Goal: Register for event/course

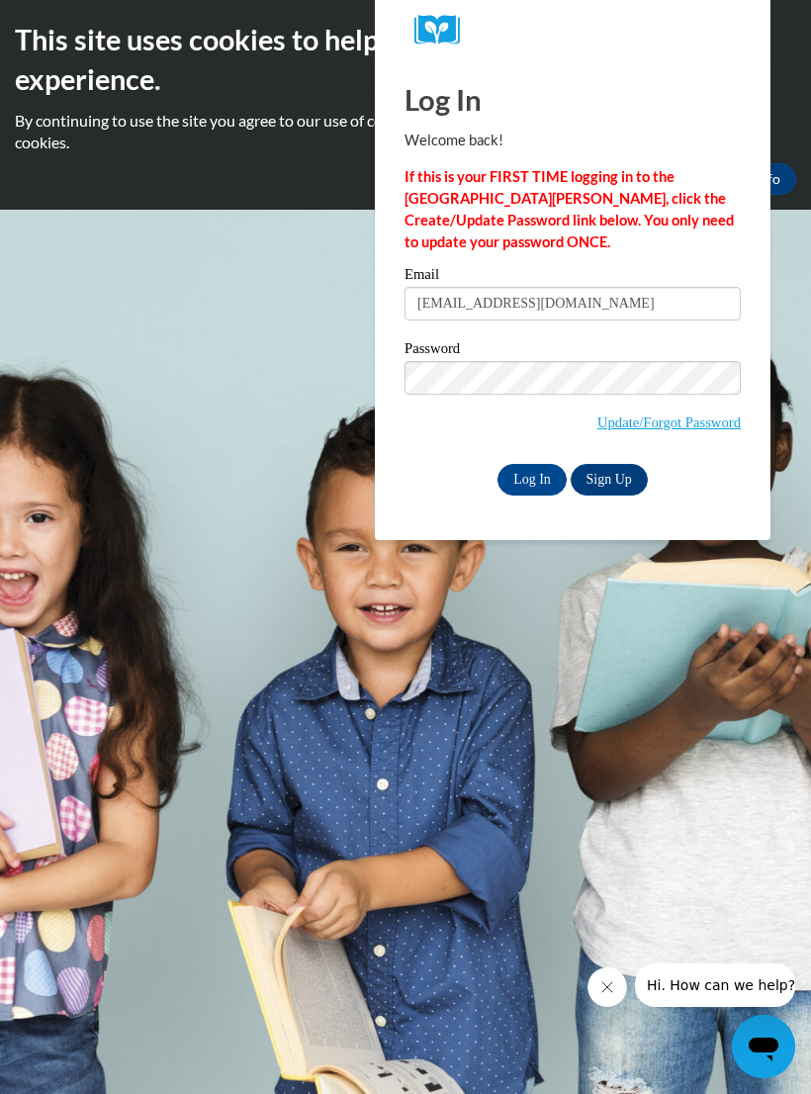
type input "zacherylatoya@yahoo.com"
click at [617, 407] on span "Update/Forgot Password" at bounding box center [573, 402] width 336 height 82
click at [546, 490] on input "Log In" at bounding box center [532, 480] width 69 height 32
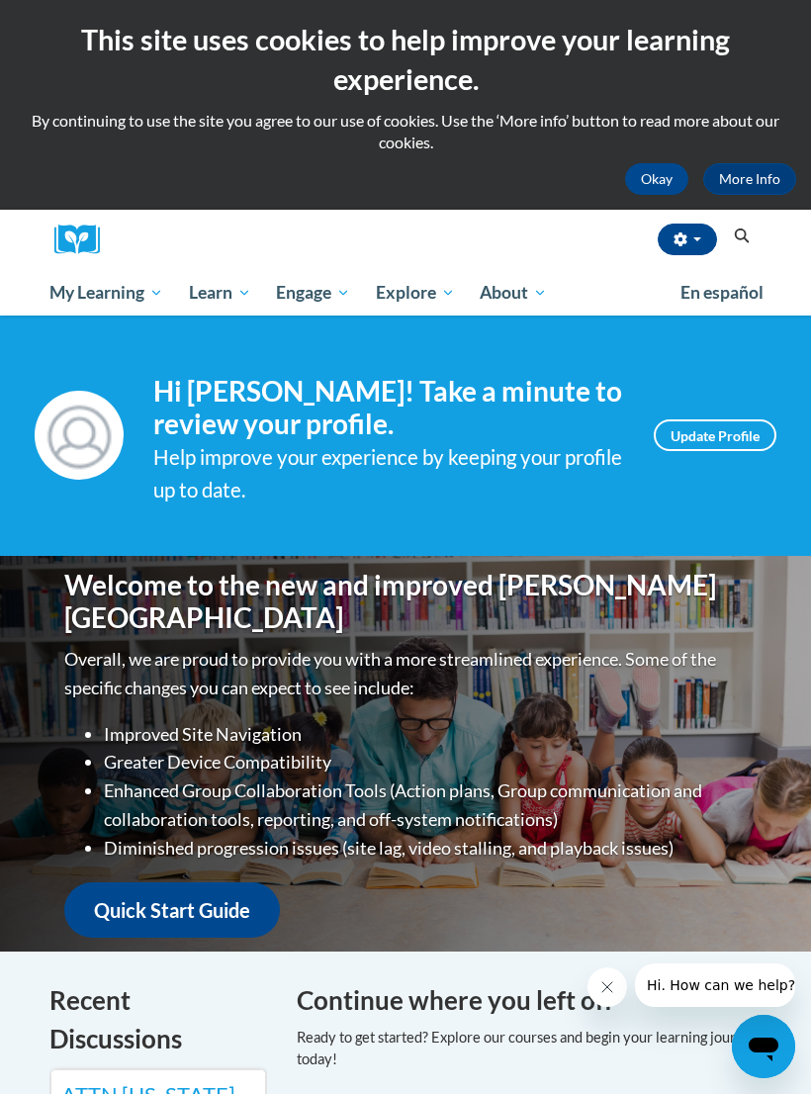
click at [740, 240] on icon "Search" at bounding box center [742, 236] width 18 height 15
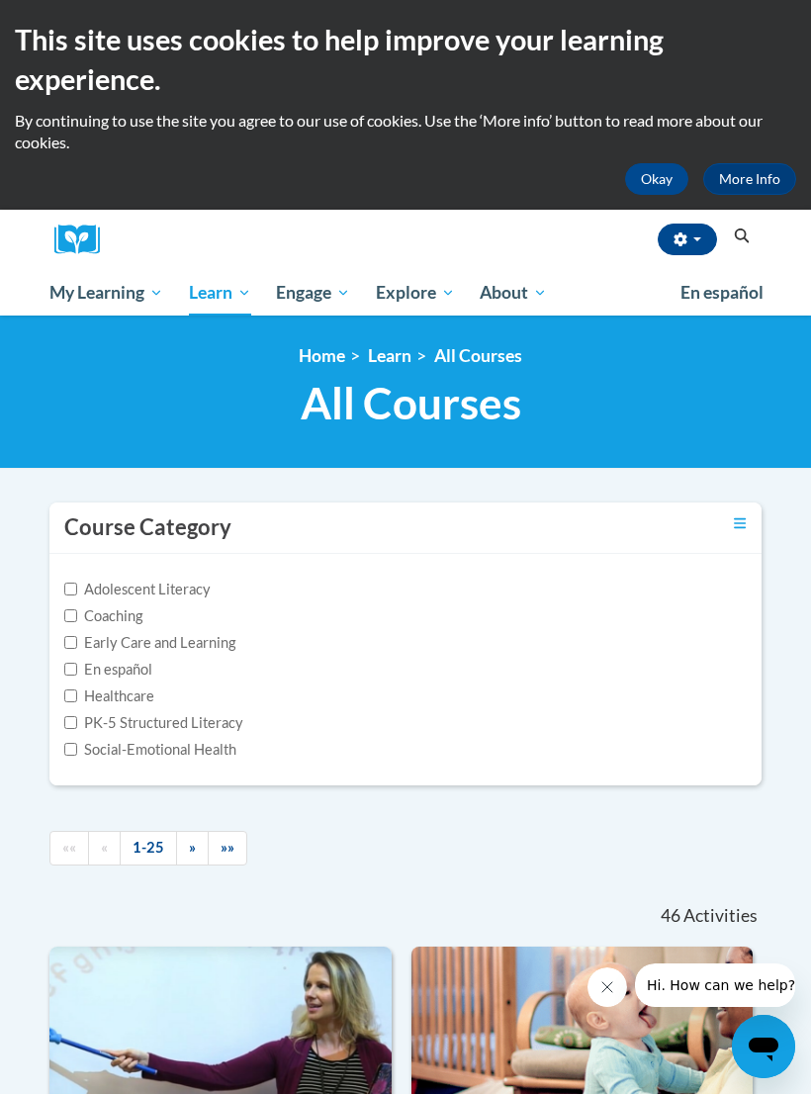
click at [733, 232] on icon "Search" at bounding box center [742, 236] width 18 height 15
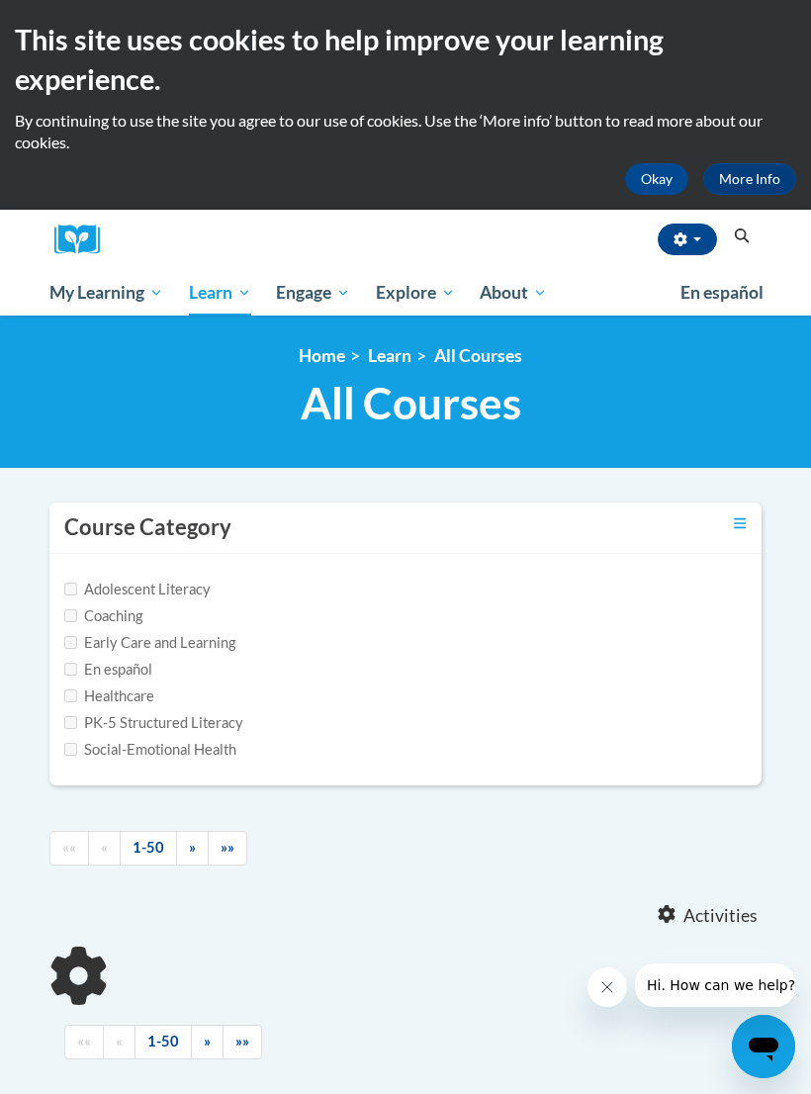
click at [736, 240] on icon "Search" at bounding box center [742, 236] width 18 height 15
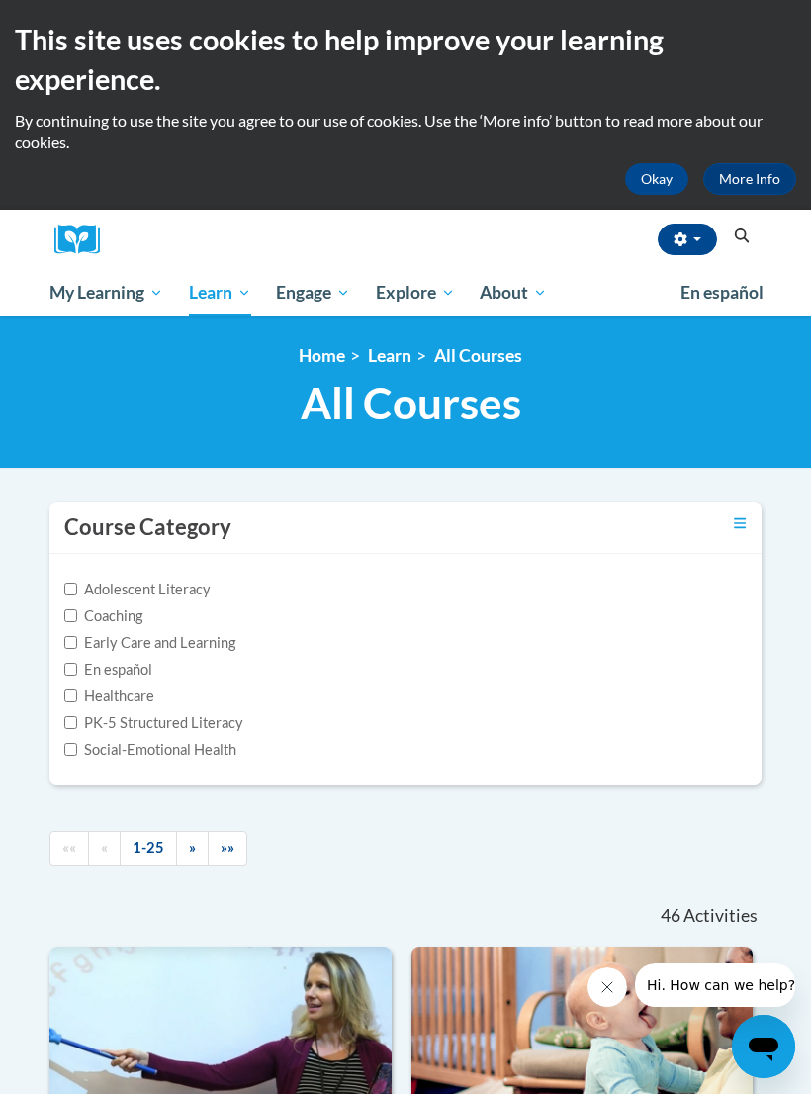
click at [727, 245] on button "Search" at bounding box center [742, 237] width 30 height 24
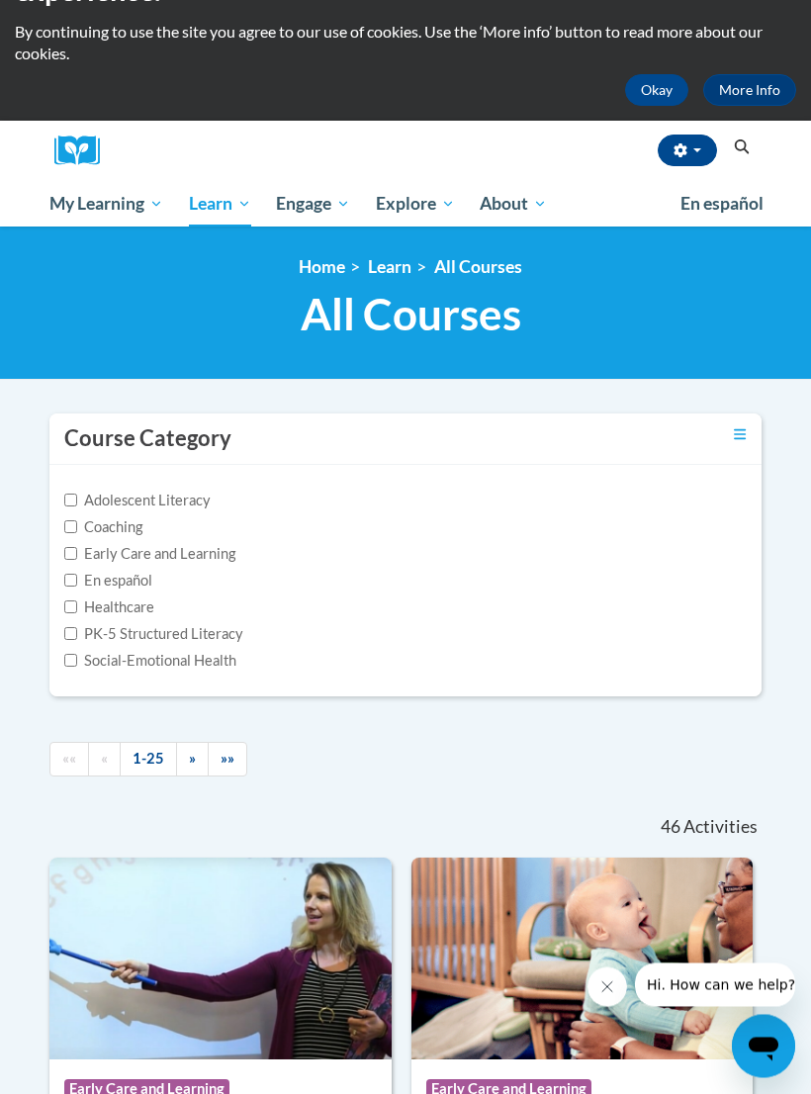
scroll to position [97, 0]
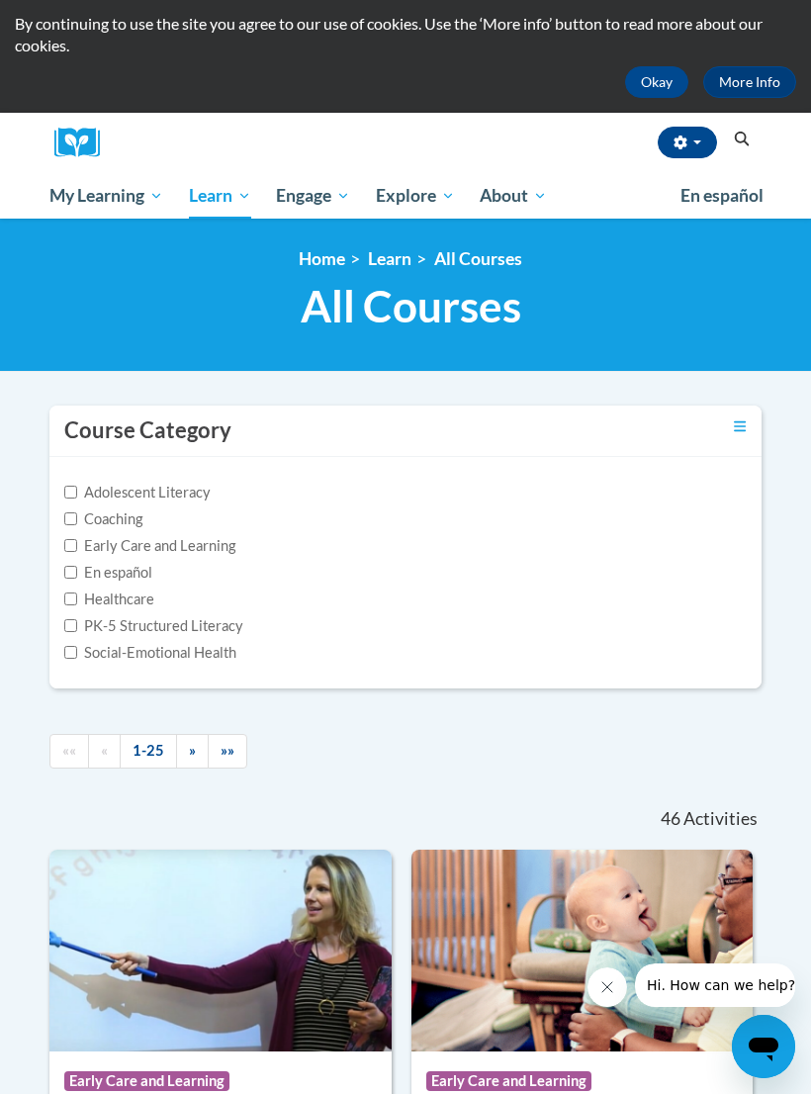
click at [215, 550] on label "Early Care and Learning" at bounding box center [149, 546] width 171 height 22
click at [77, 550] on input "Early Care and Learning" at bounding box center [70, 545] width 13 height 13
checkbox input "true"
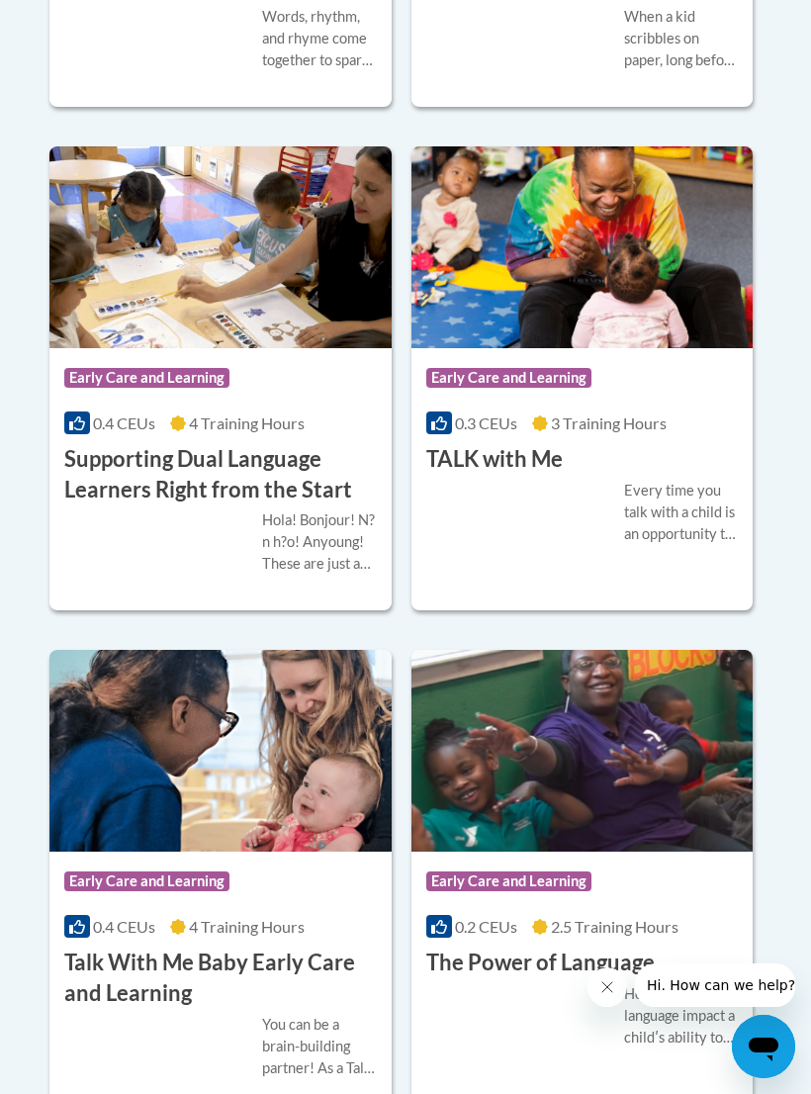
scroll to position [3750, 0]
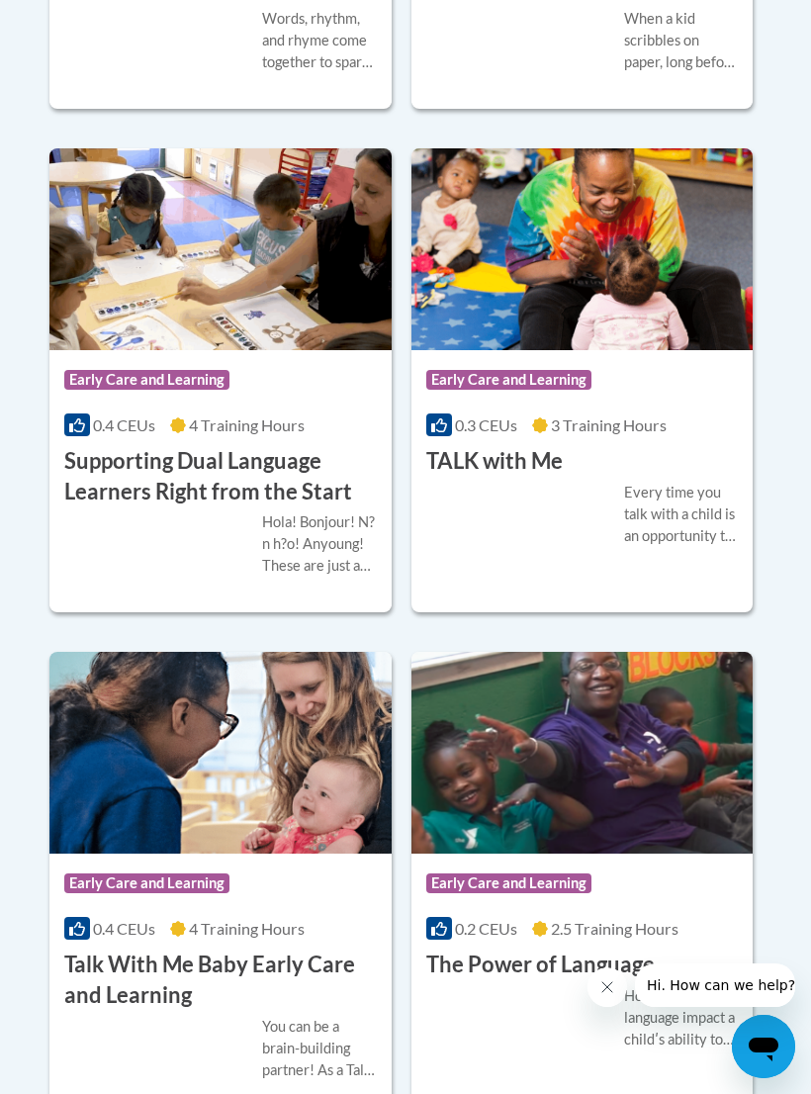
click at [324, 962] on h3 "Talk With Me Baby Early Care and Learning" at bounding box center [220, 980] width 313 height 61
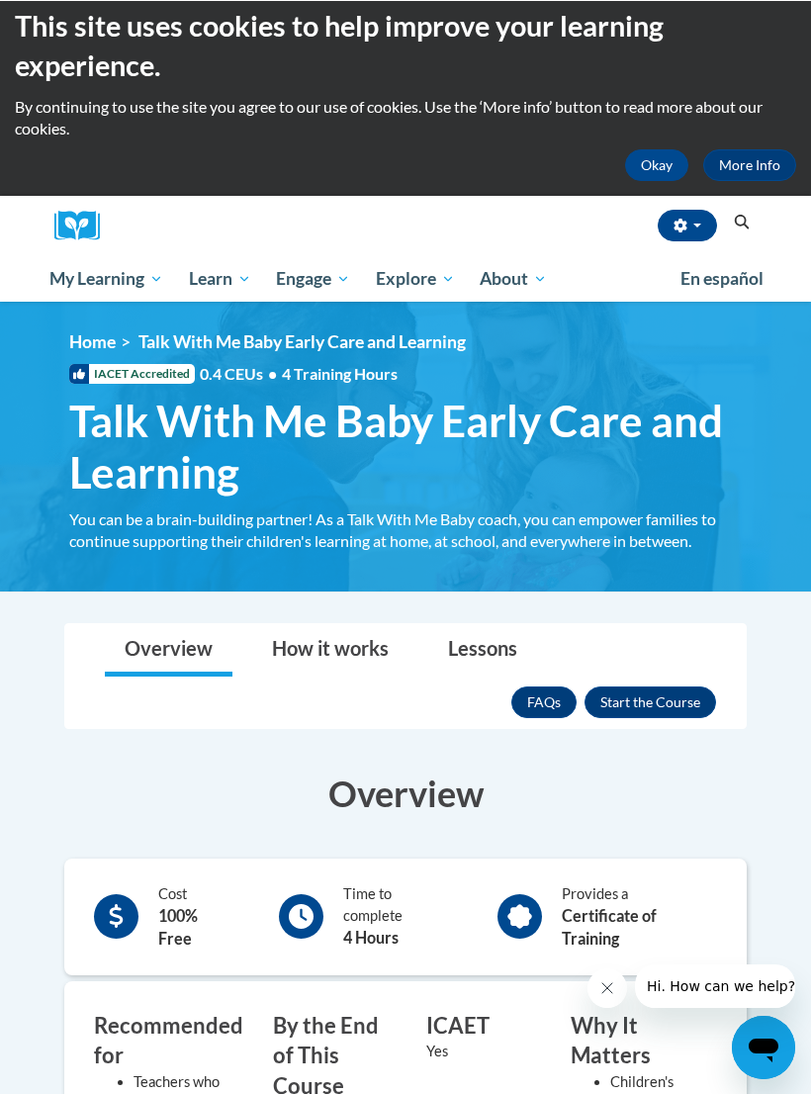
scroll to position [12, 0]
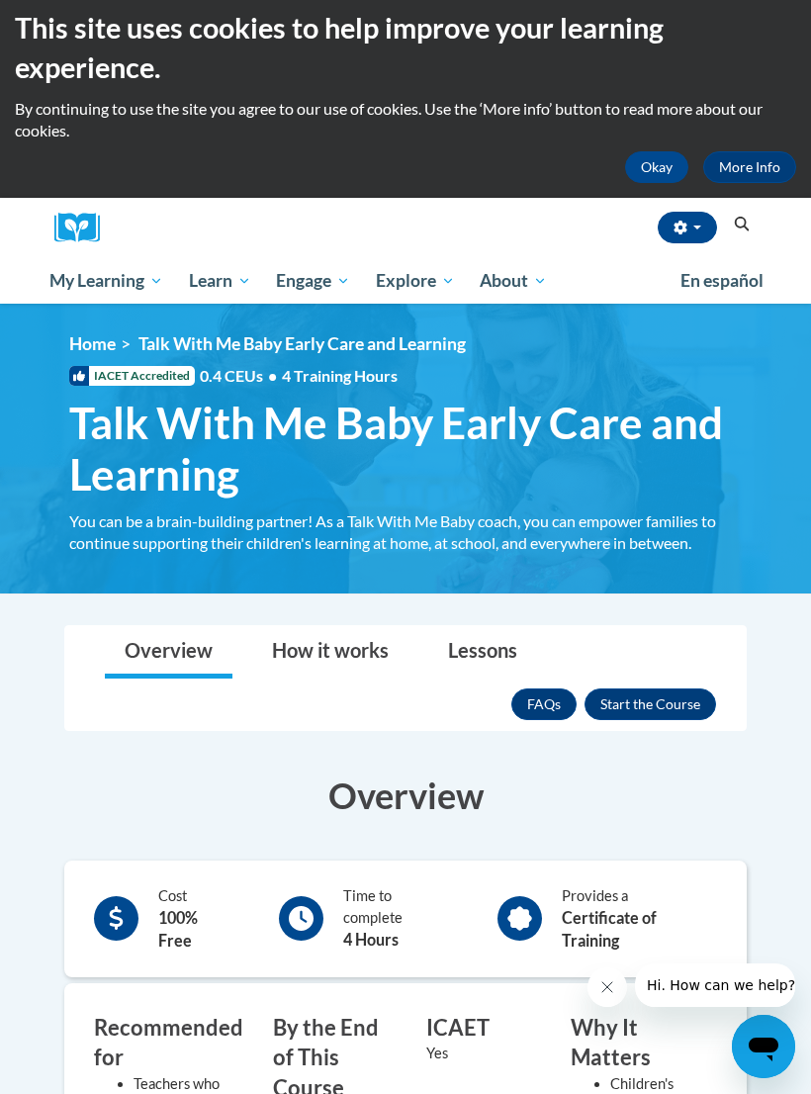
click at [664, 716] on button "Enroll" at bounding box center [651, 705] width 132 height 32
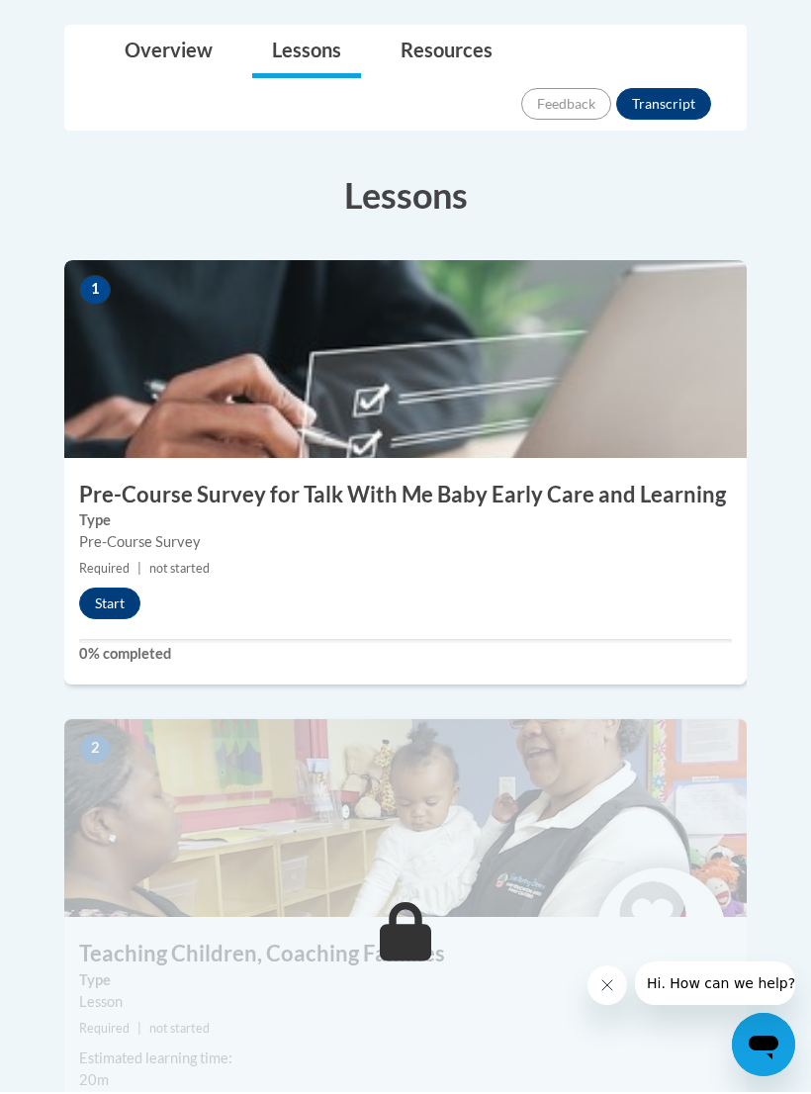
scroll to position [628, 0]
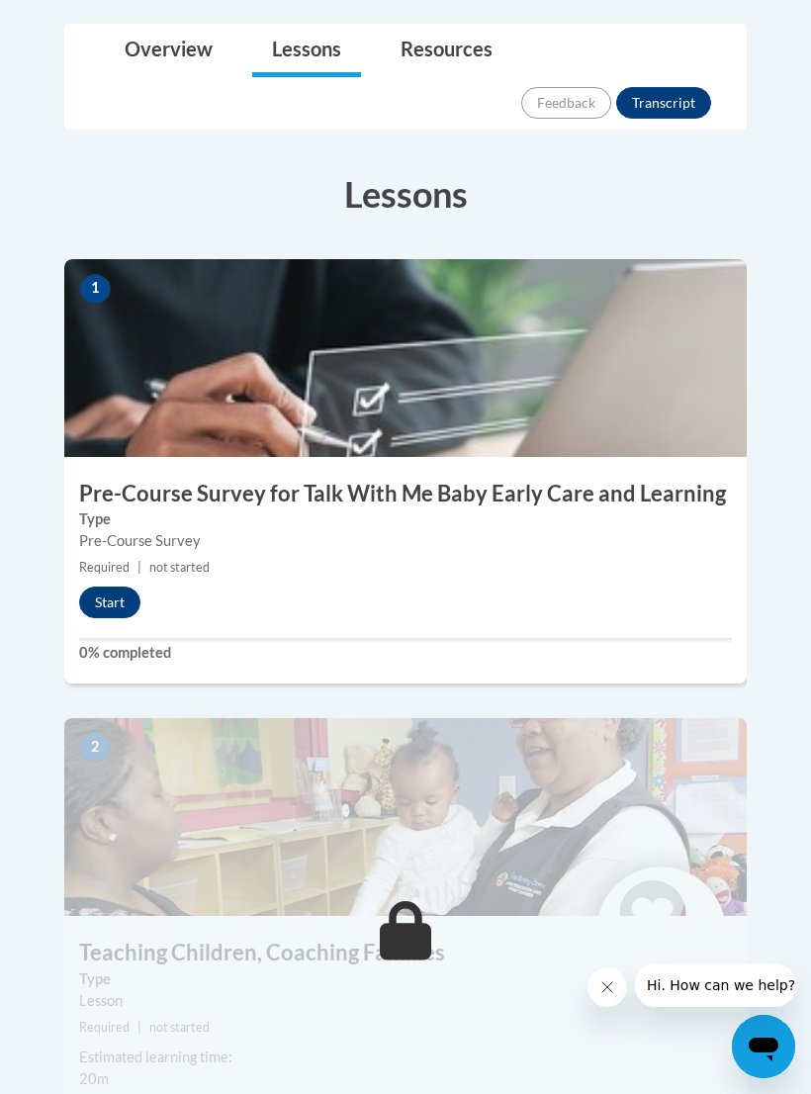
click at [127, 587] on button "Start" at bounding box center [109, 603] width 61 height 32
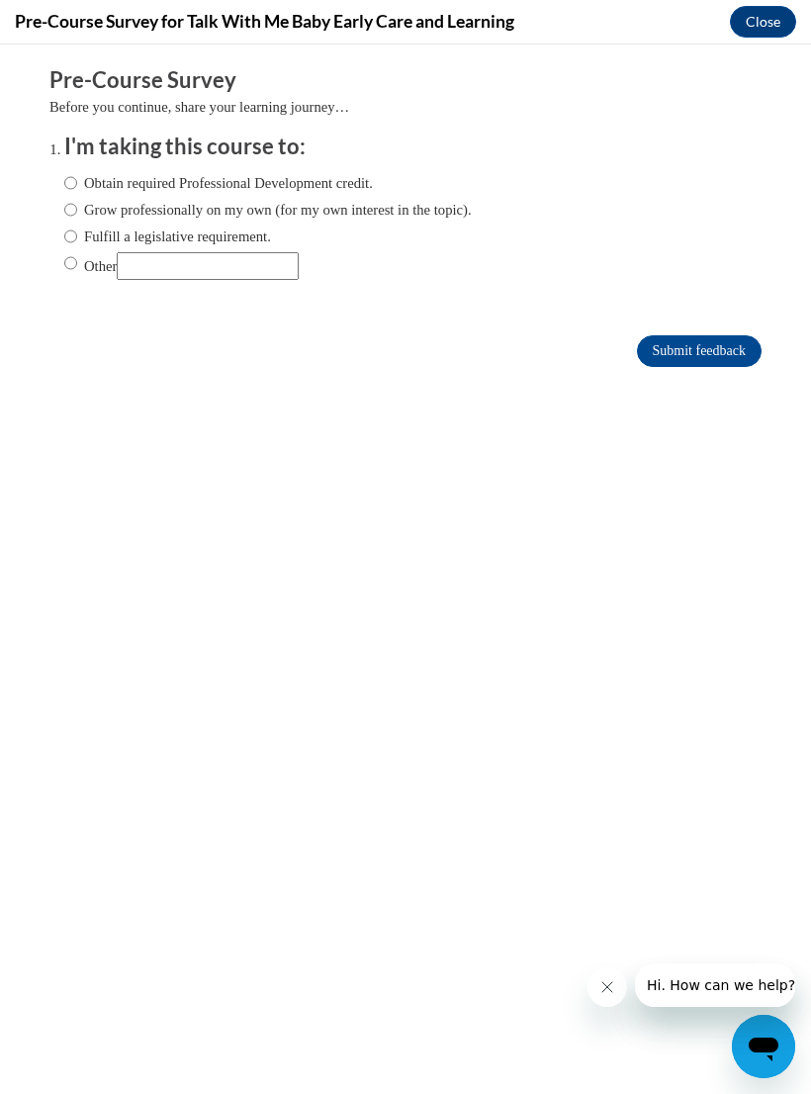
scroll to position [0, 0]
click at [330, 190] on label "Obtain required Professional Development credit." at bounding box center [218, 183] width 309 height 22
click at [77, 190] on input "Obtain required Professional Development credit." at bounding box center [70, 183] width 13 height 22
radio input "true"
click at [290, 210] on label "Grow professionally on my own (for my own interest in the topic)." at bounding box center [268, 210] width 408 height 22
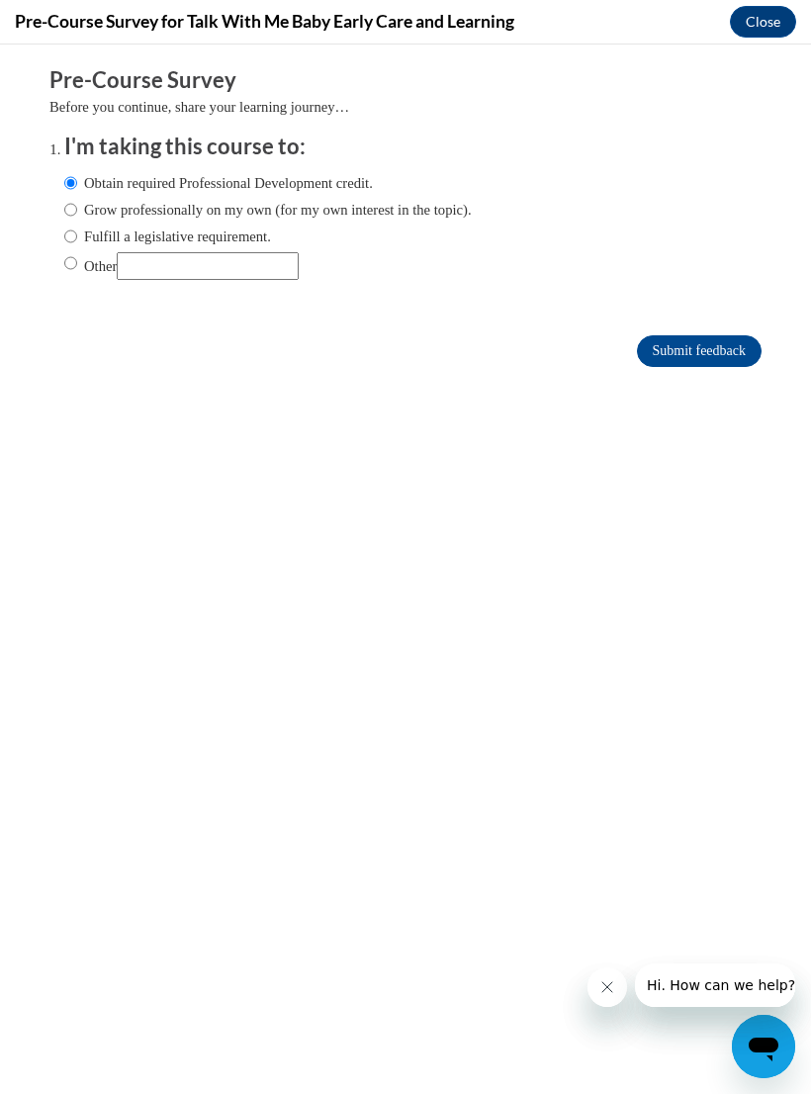
click at [77, 210] on input "Grow professionally on my own (for my own interest in the topic)." at bounding box center [70, 210] width 13 height 22
radio input "true"
click at [298, 218] on label "Grow professionally on my own (for my own interest in the topic)." at bounding box center [268, 210] width 408 height 22
click at [77, 218] on input "Grow professionally on my own (for my own interest in the topic)." at bounding box center [70, 210] width 13 height 22
click at [327, 190] on label "Obtain required Professional Development credit." at bounding box center [218, 183] width 309 height 22
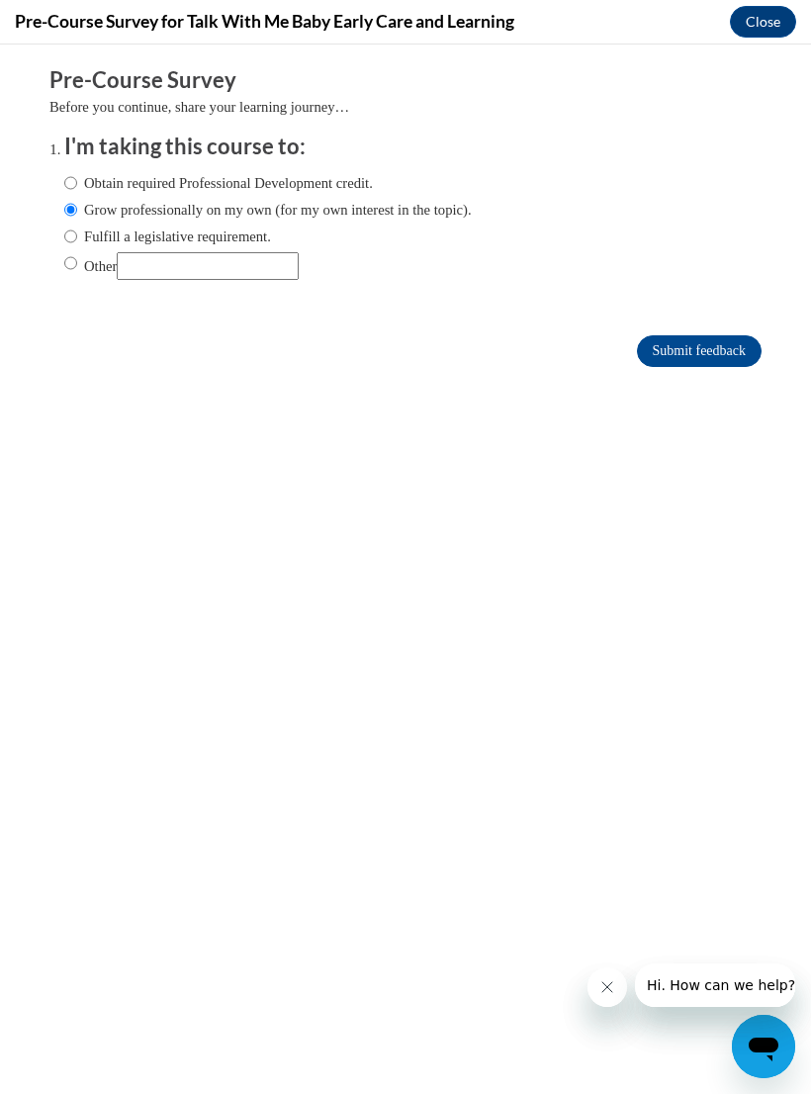
click at [77, 190] on input "Obtain required Professional Development credit." at bounding box center [70, 183] width 13 height 22
radio input "true"
click at [727, 367] on input "Submit feedback" at bounding box center [699, 351] width 125 height 32
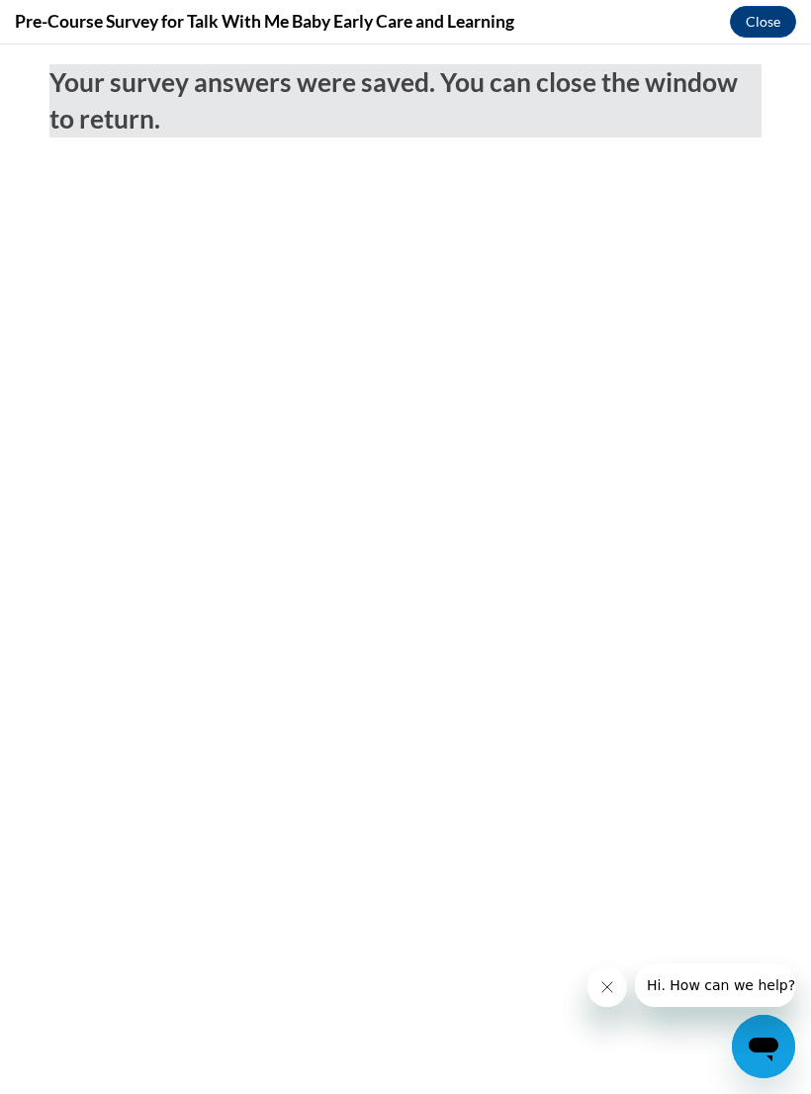
click at [759, 13] on button "Close" at bounding box center [763, 22] width 66 height 32
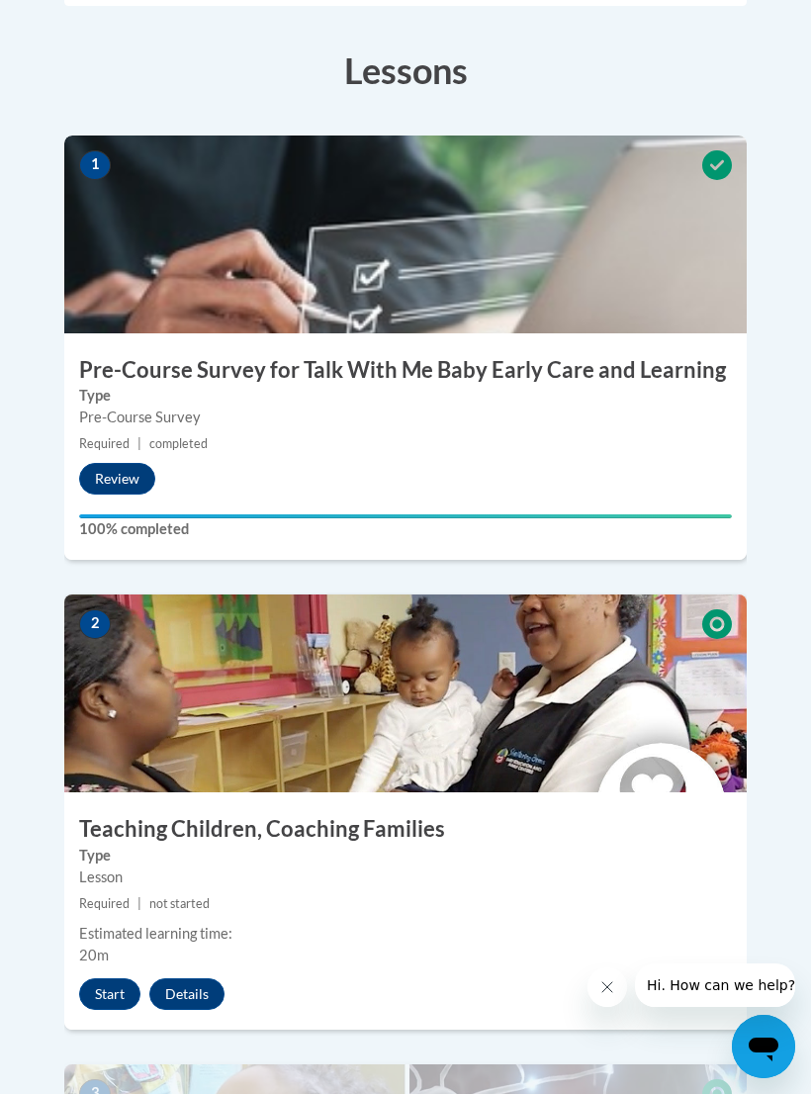
scroll to position [755, 0]
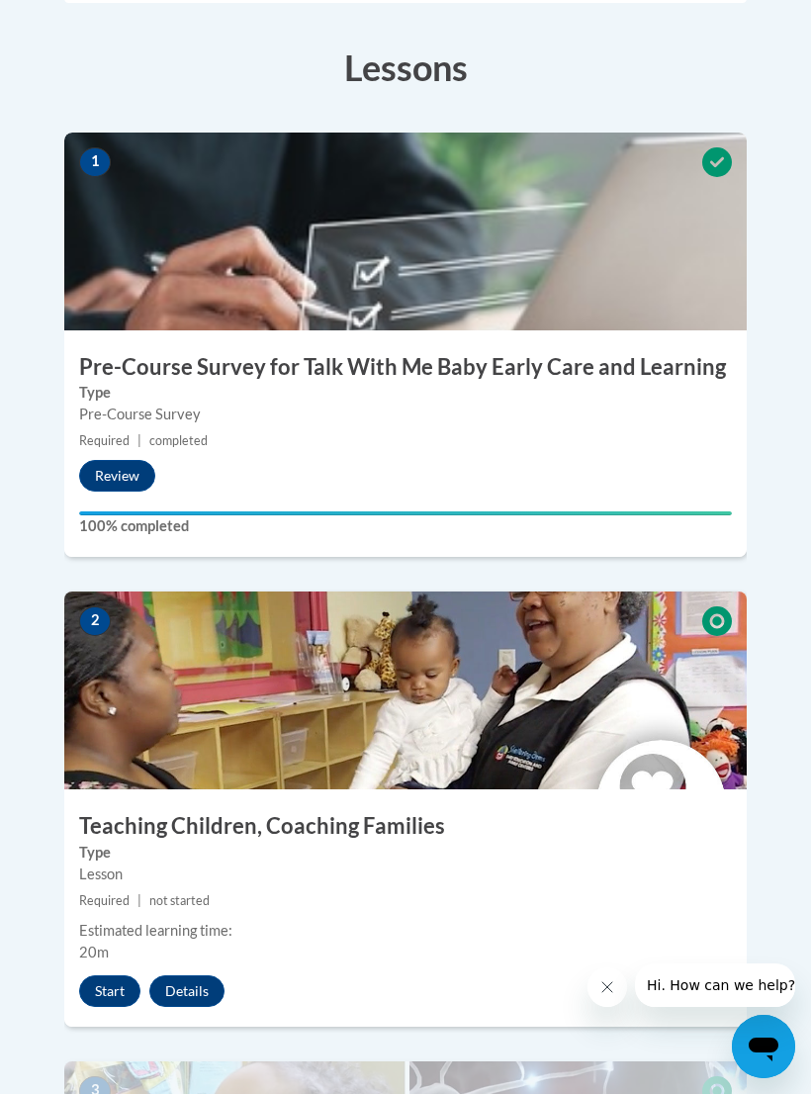
click at [123, 975] on button "Start" at bounding box center [109, 991] width 61 height 32
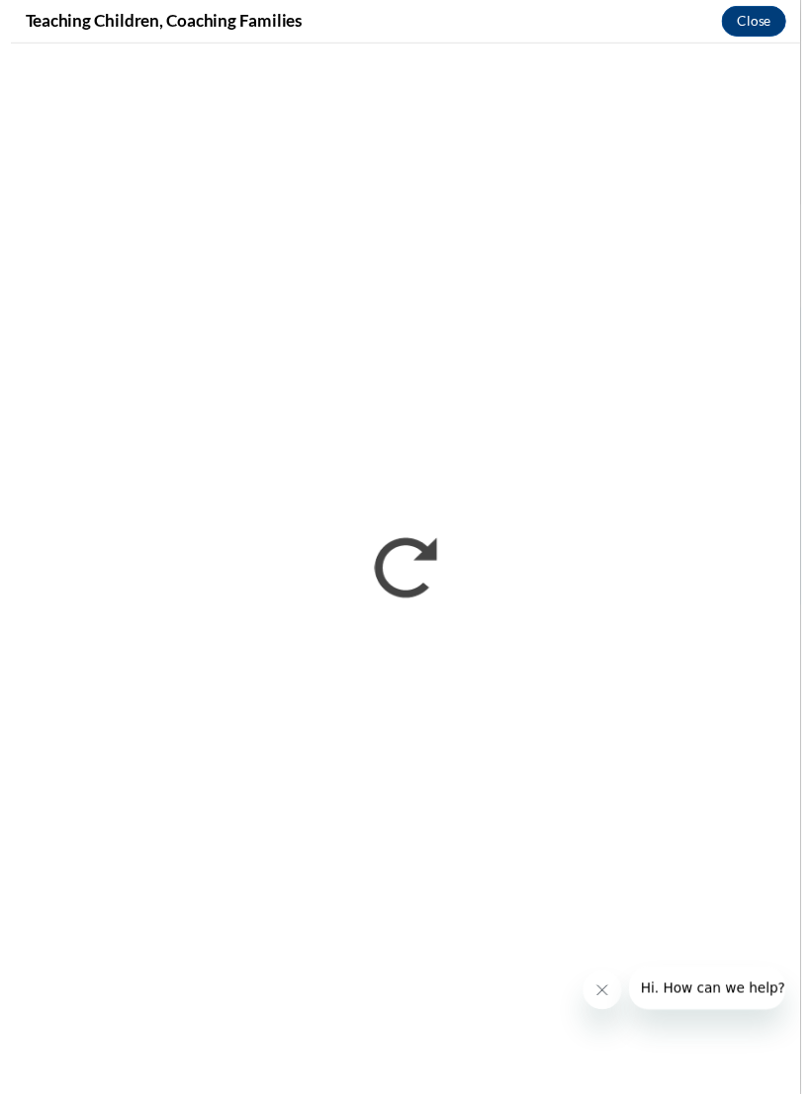
scroll to position [754, 0]
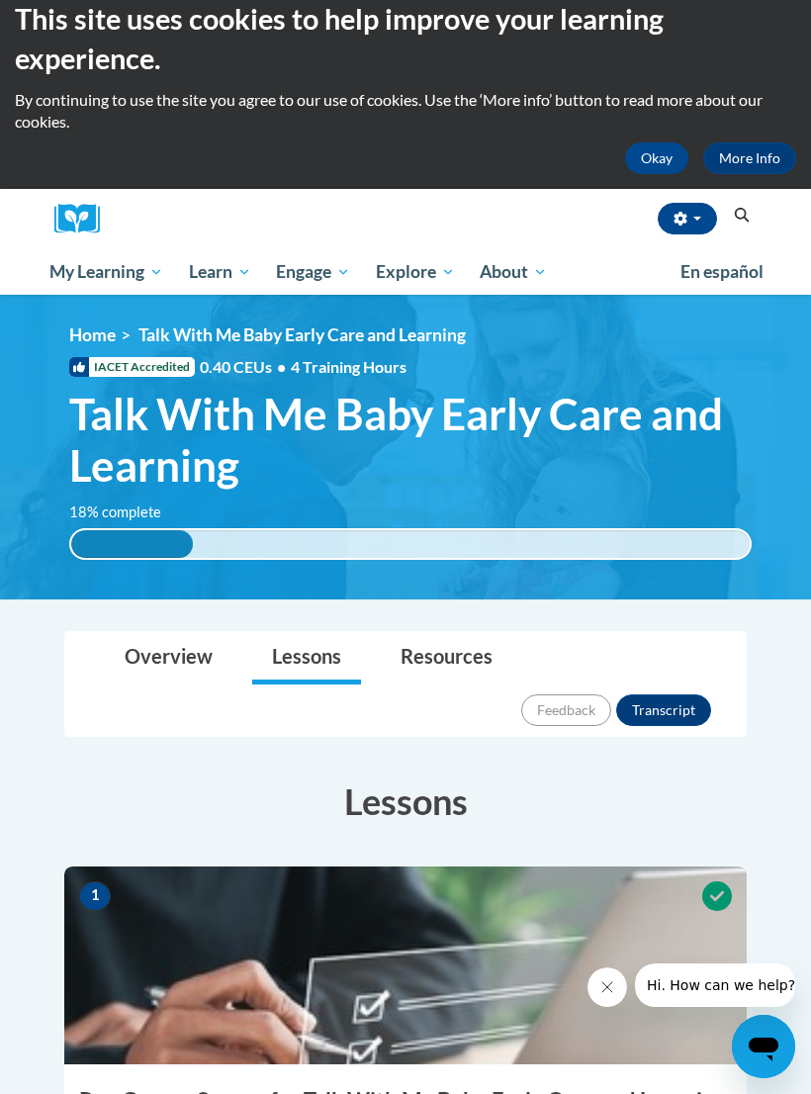
scroll to position [20, 0]
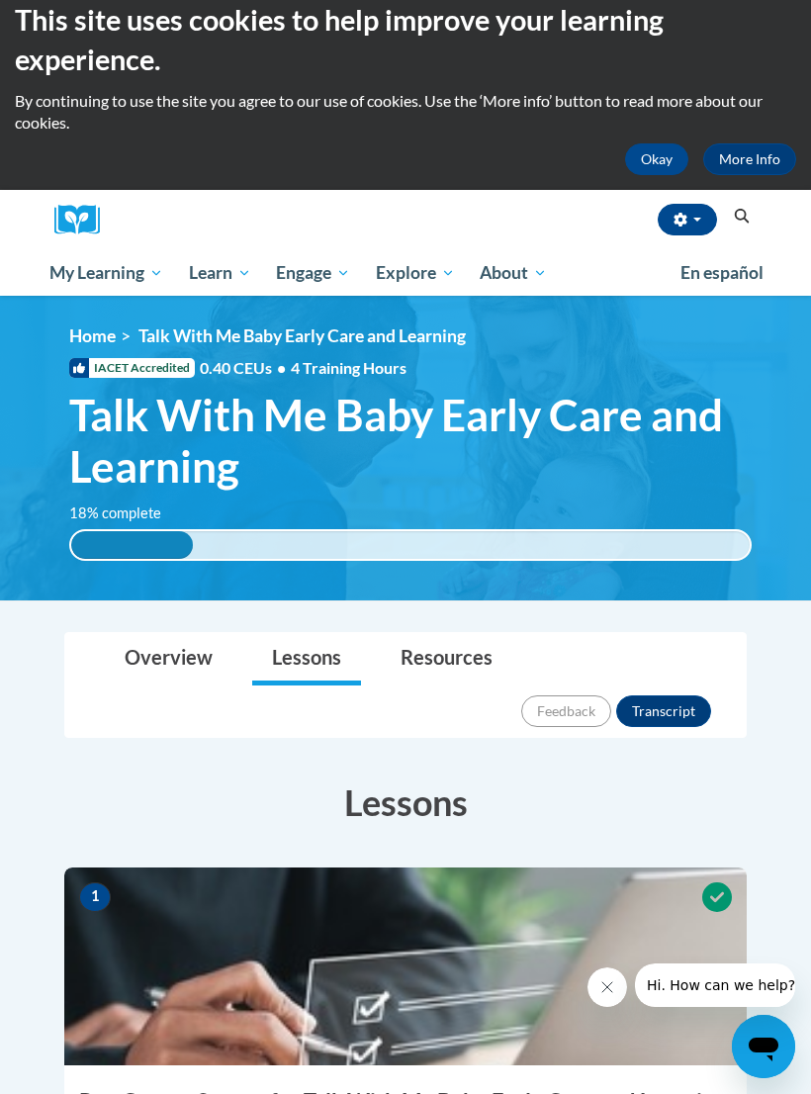
click at [182, 564] on div "<en>Home</en><fr>Accueil</fr><de>Zuhause</de><it>Casa</it><es>Casa</es><pt>Casa…" at bounding box center [411, 448] width 742 height 246
click at [376, 535] on div "18% complete 0.001%" at bounding box center [410, 545] width 683 height 32
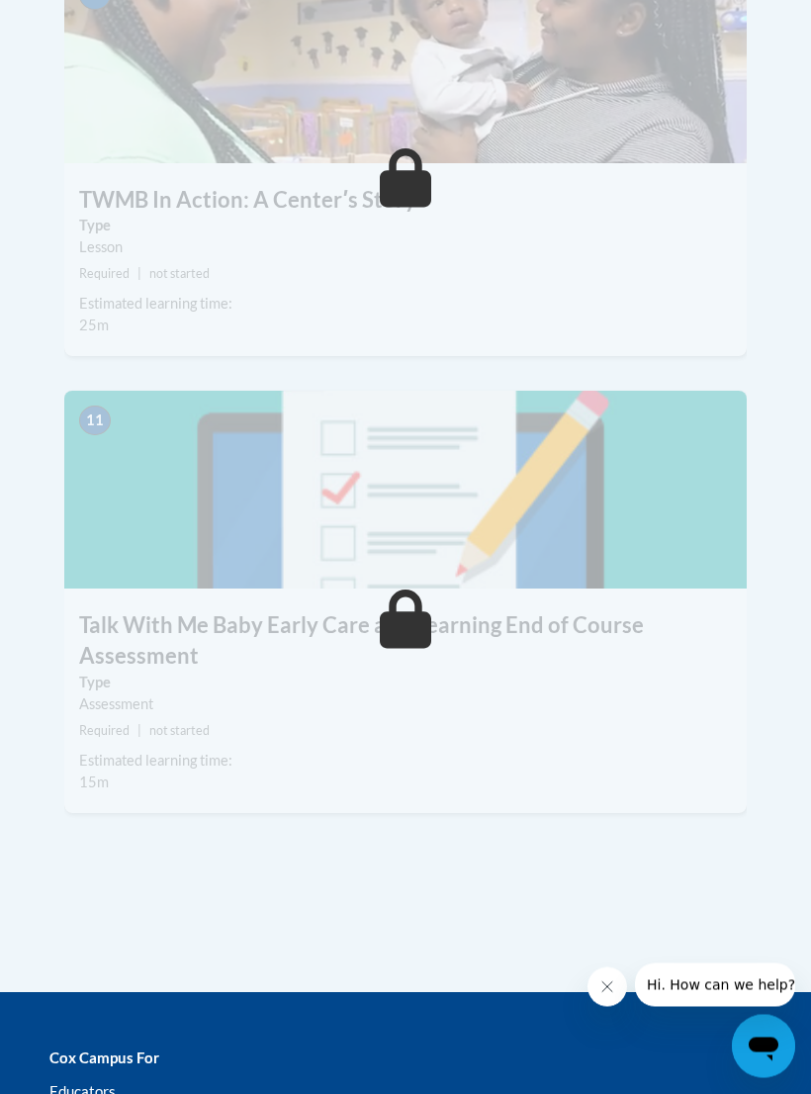
scroll to position [5000, 0]
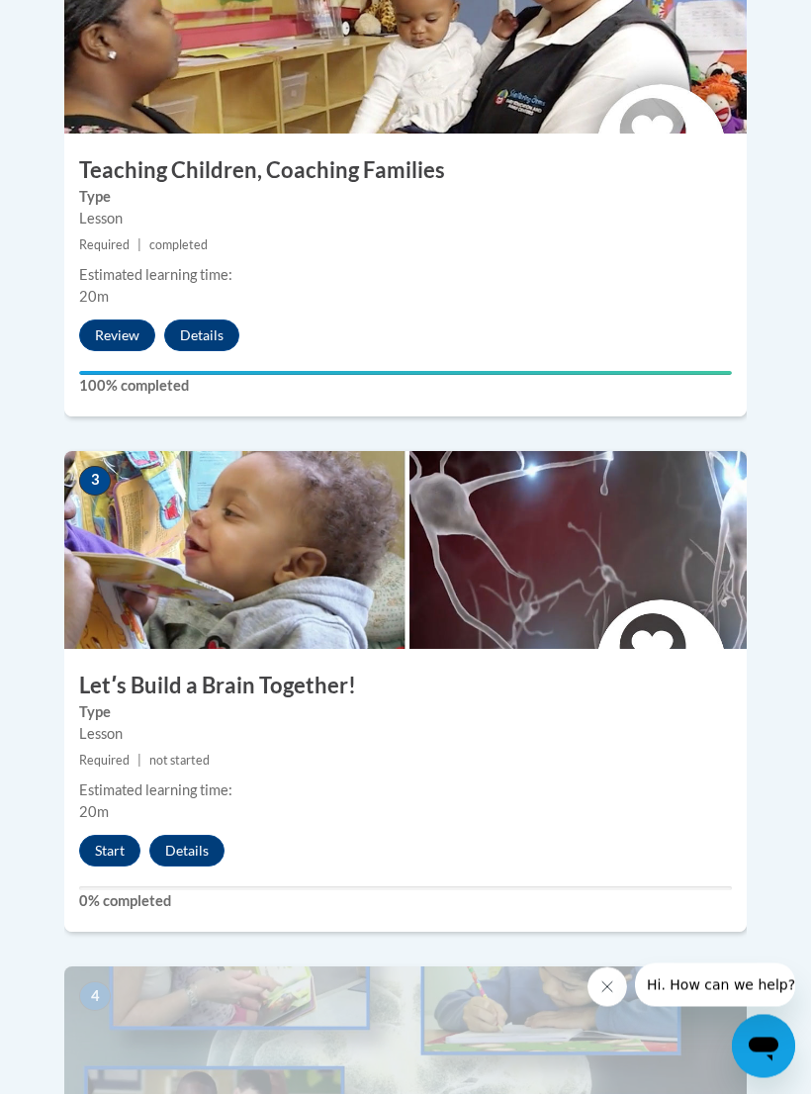
click at [121, 836] on button "Start" at bounding box center [109, 852] width 61 height 32
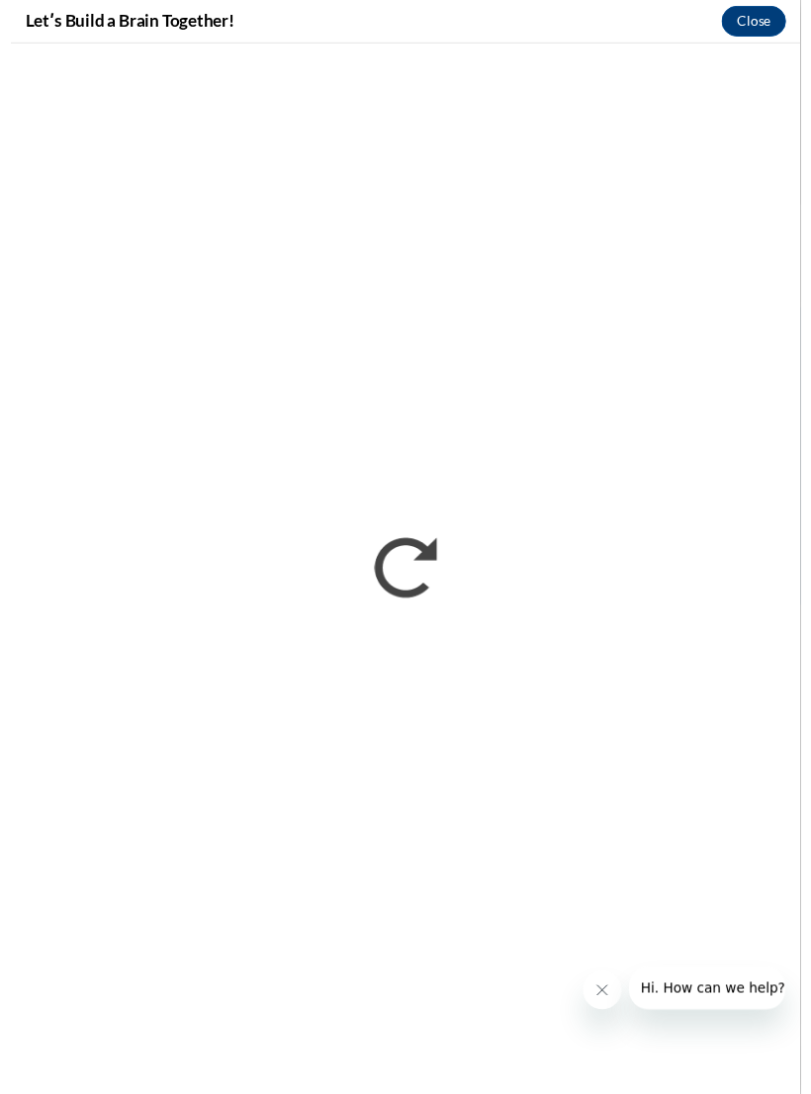
scroll to position [1411, 0]
